Goal: Find specific page/section: Find specific page/section

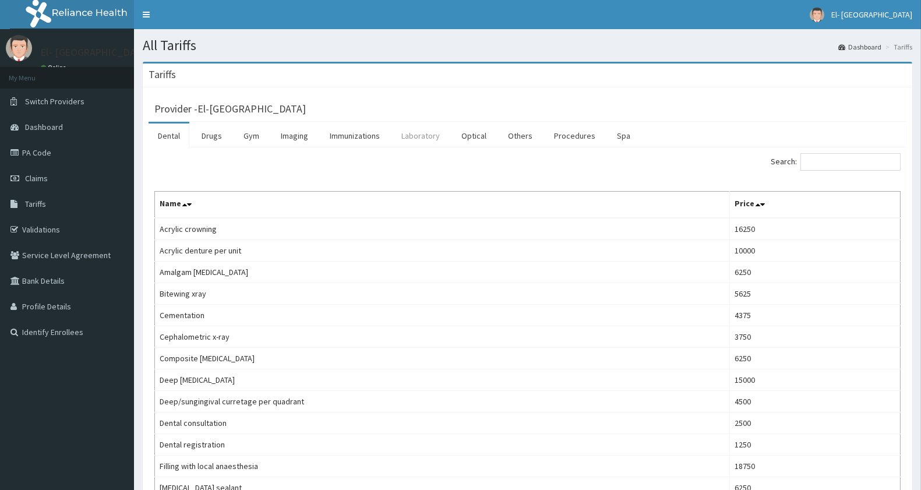
click at [421, 143] on link "Laboratory" at bounding box center [420, 136] width 57 height 24
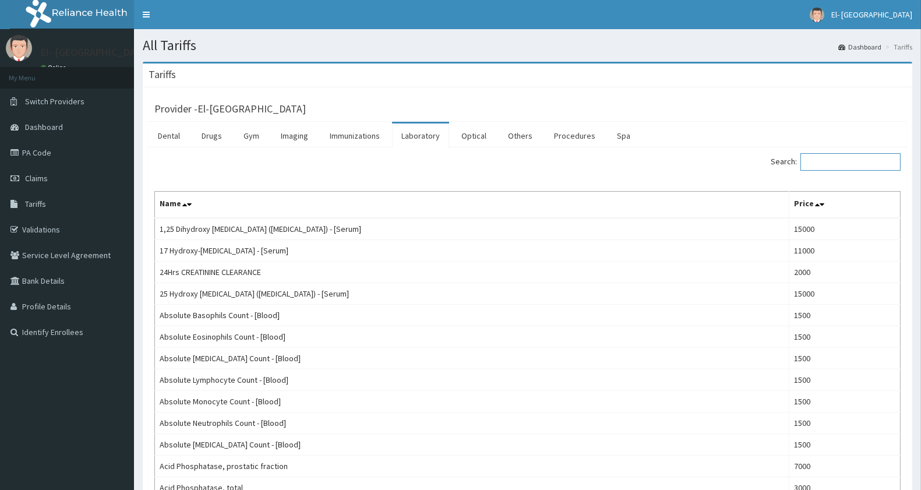
click at [829, 159] on input "Search:" at bounding box center [851, 161] width 100 height 17
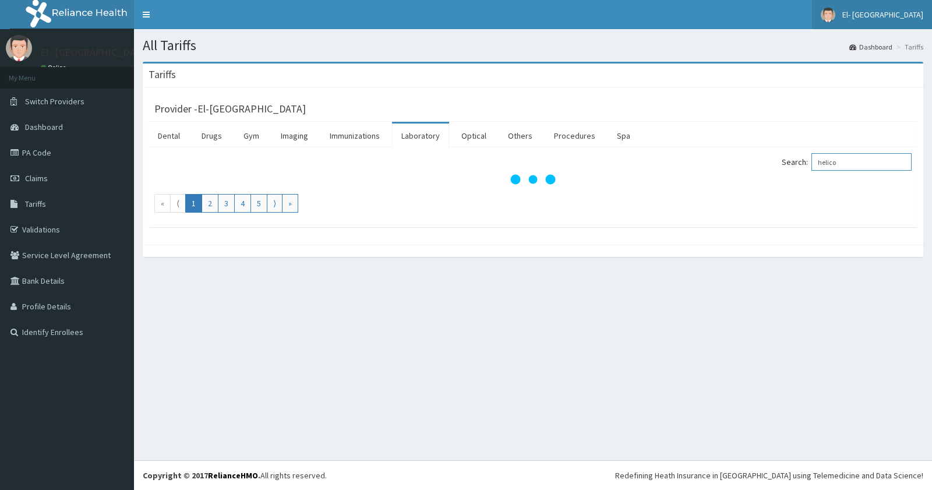
type input "helico"
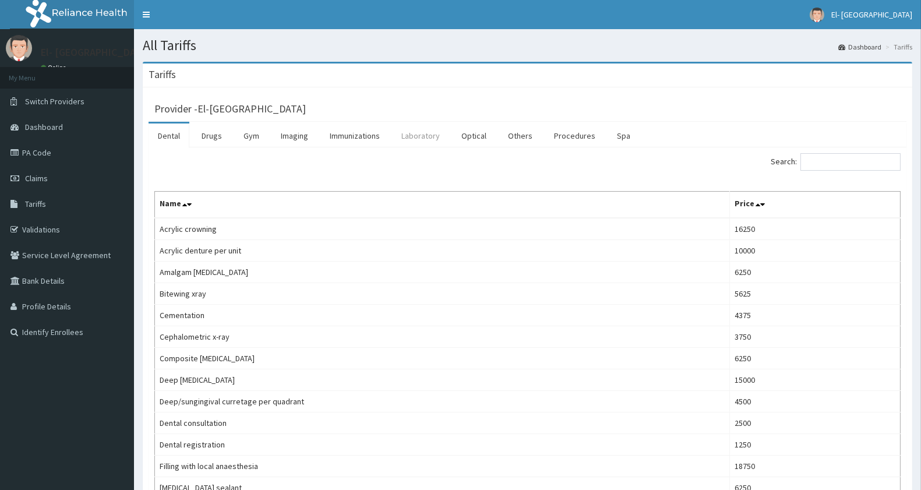
click at [422, 139] on link "Laboratory" at bounding box center [420, 136] width 57 height 24
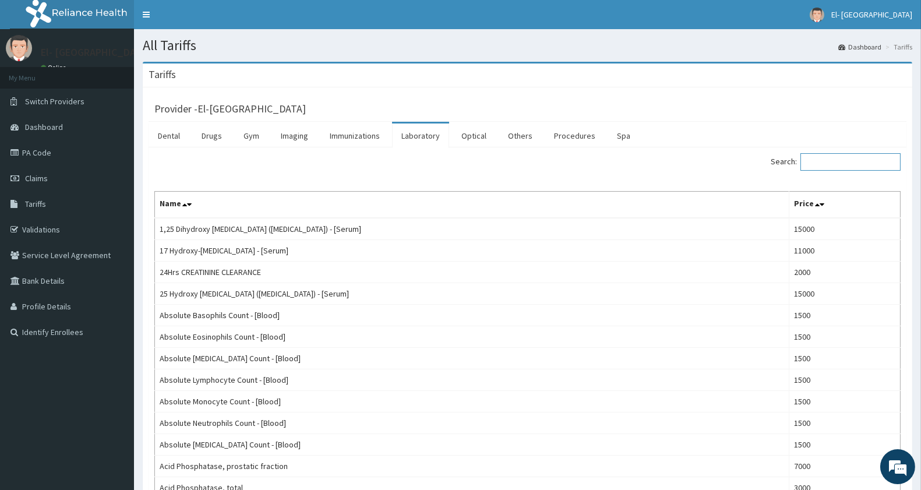
click at [826, 160] on input "Search:" at bounding box center [851, 161] width 100 height 17
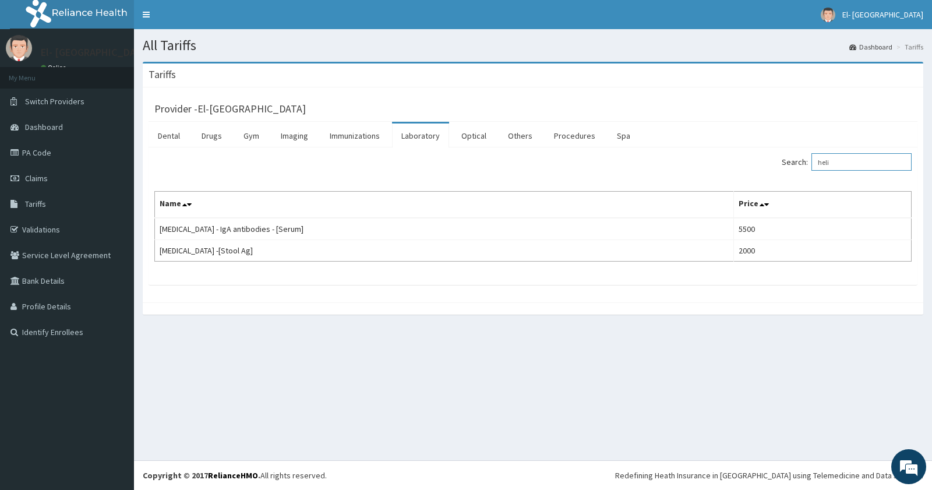
click at [852, 160] on input "heli" at bounding box center [862, 161] width 100 height 17
type input "h"
click at [871, 161] on input "urine m" at bounding box center [862, 161] width 100 height 17
type input "u"
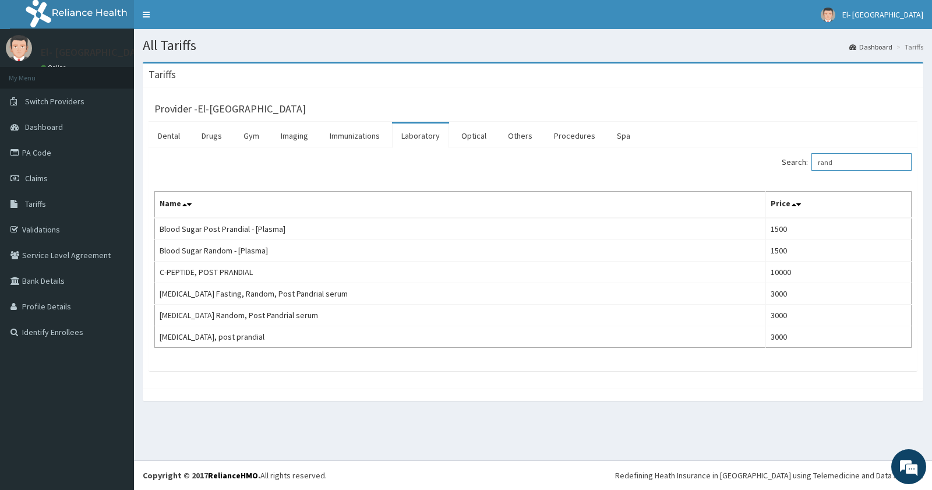
type input "rand"
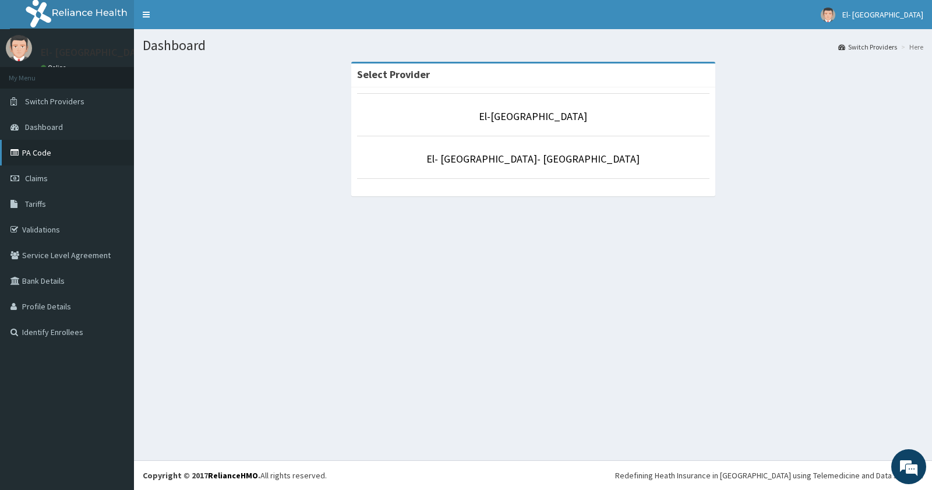
click at [40, 149] on link "PA Code" at bounding box center [67, 153] width 134 height 26
